Goal: Information Seeking & Learning: Learn about a topic

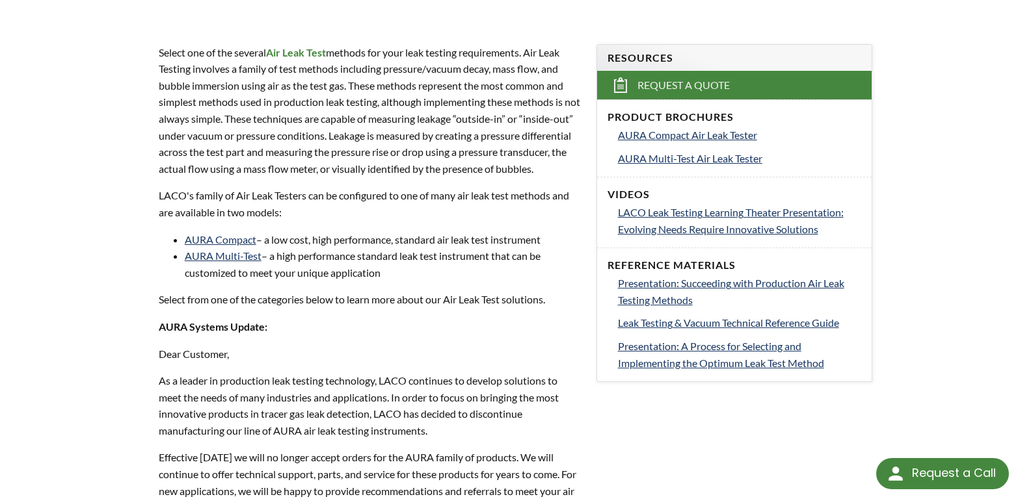
scroll to position [260, 0]
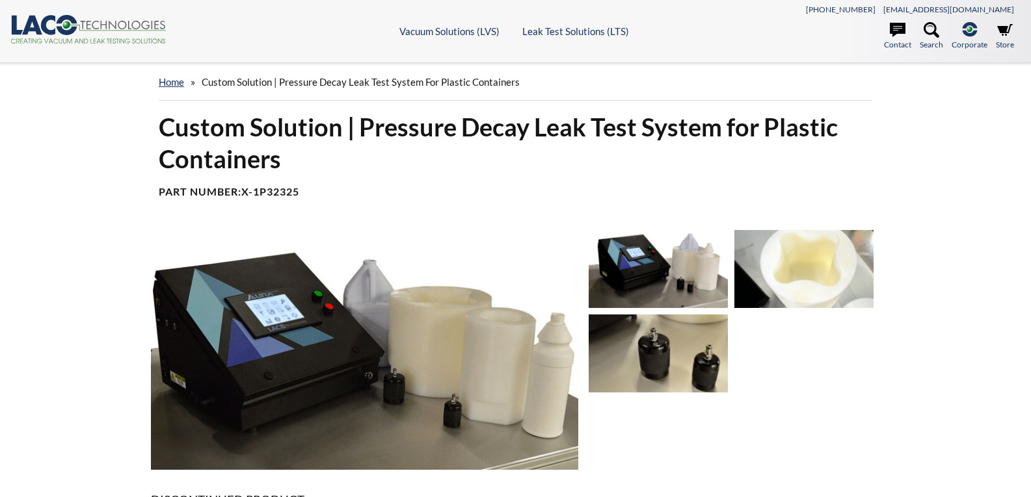
select select "Language Translate Widget"
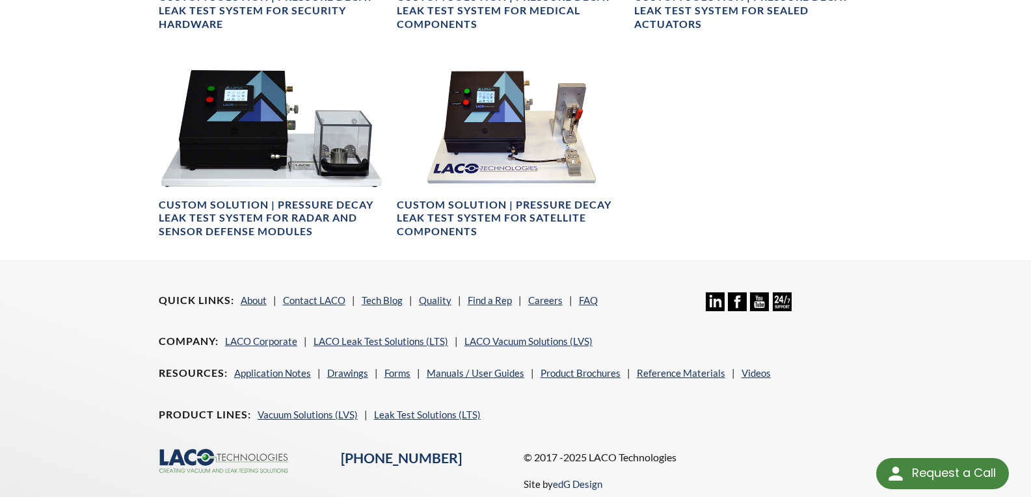
scroll to position [1235, 0]
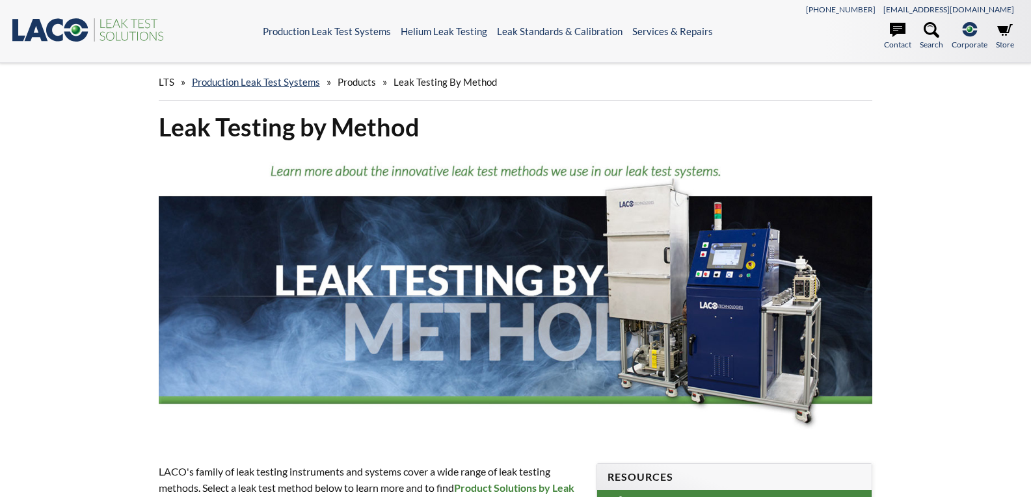
select select "Language Translate Widget"
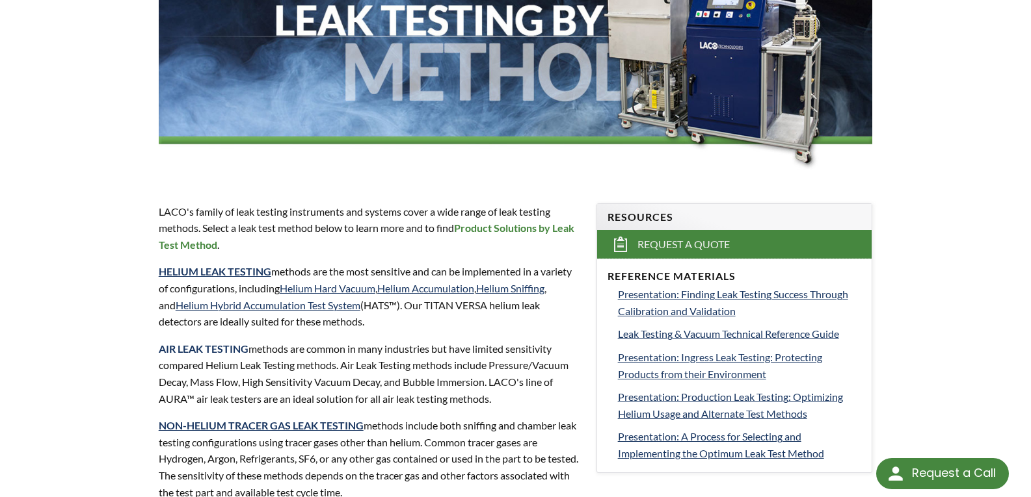
scroll to position [325, 0]
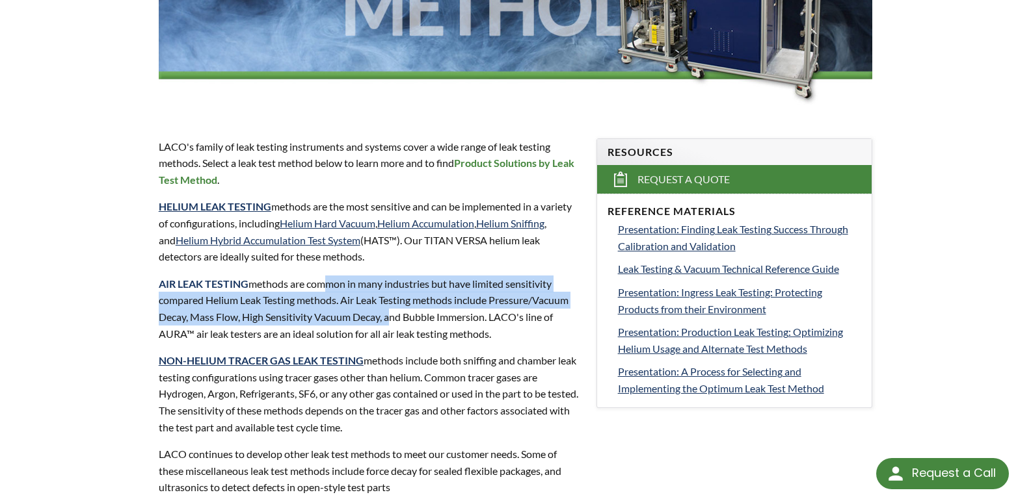
drag, startPoint x: 318, startPoint y: 285, endPoint x: 388, endPoint y: 319, distance: 77.9
click at [388, 319] on p "AIR LEAK TESTING methods are common in many industries but have limited sensiti…" at bounding box center [370, 309] width 422 height 66
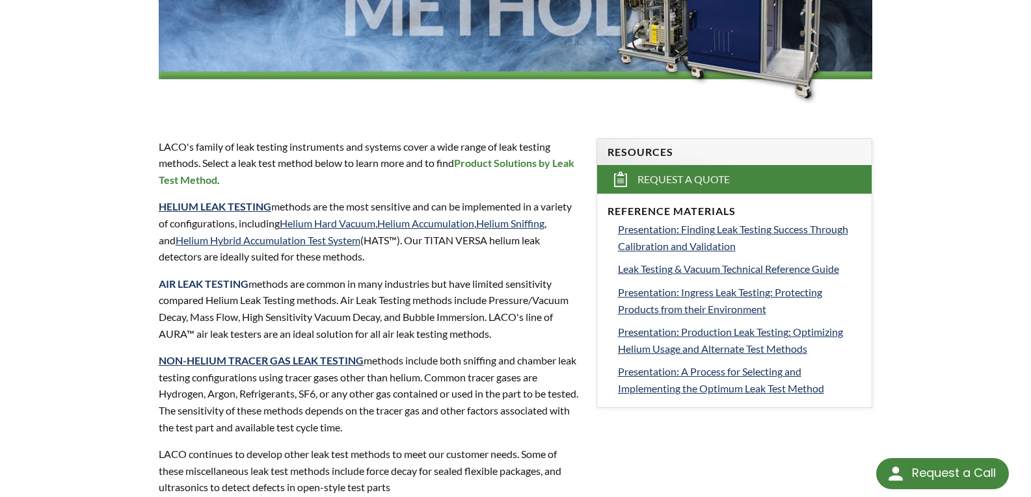
click at [555, 334] on p "AIR LEAK TESTING methods are common in many industries but have limited sensiti…" at bounding box center [370, 309] width 422 height 66
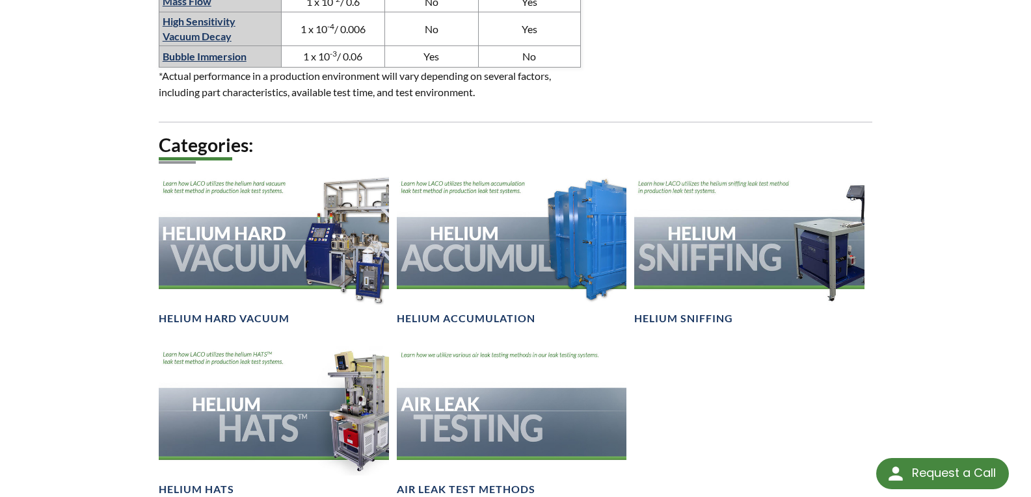
scroll to position [1105, 0]
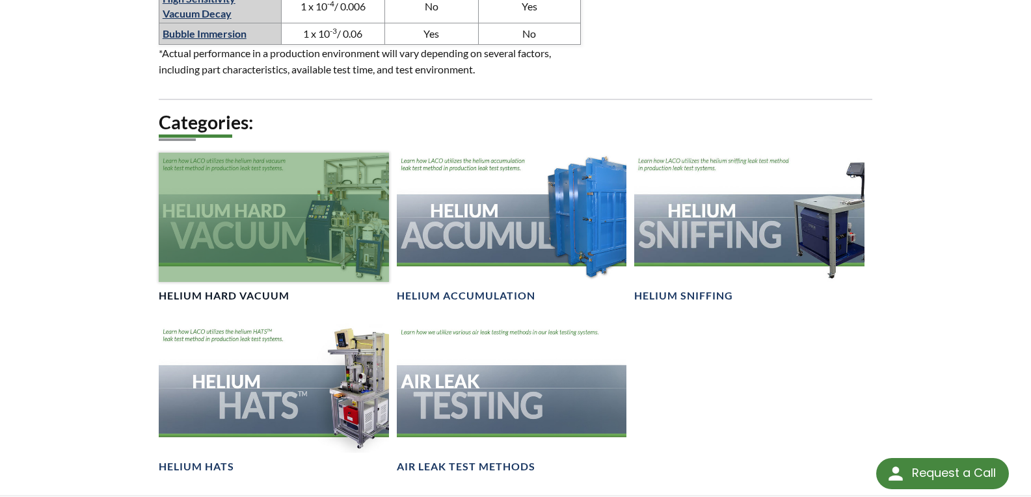
click at [220, 215] on div at bounding box center [274, 217] width 230 height 129
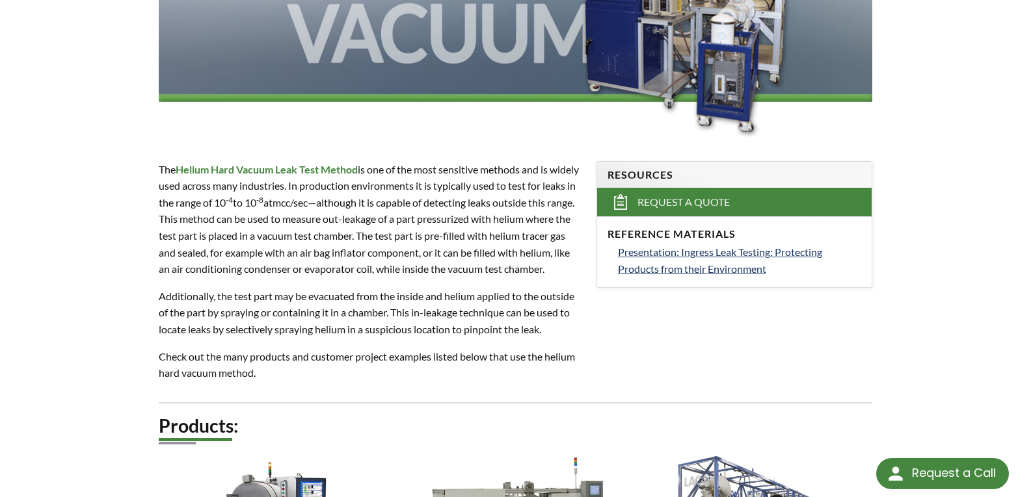
scroll to position [325, 0]
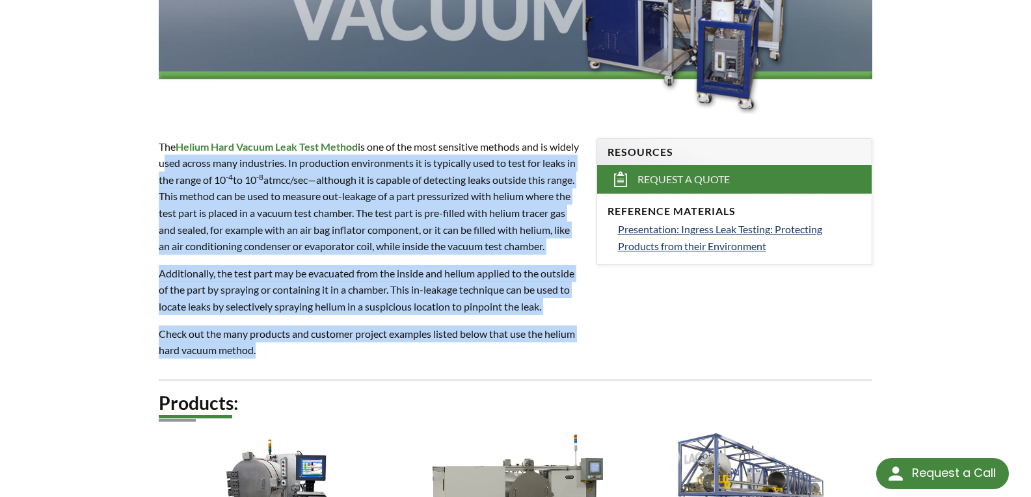
drag, startPoint x: 192, startPoint y: 165, endPoint x: 300, endPoint y: 362, distance: 225.0
click at [300, 359] on div "The Helium Hard Vacuum Leak Test Method is one of the most sensitive methods an…" at bounding box center [370, 249] width 422 height 220
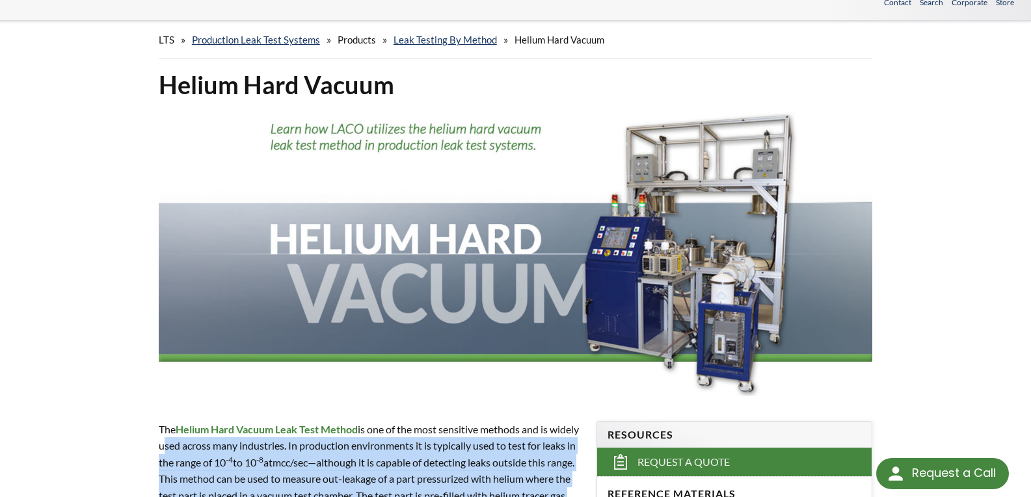
scroll to position [0, 0]
